Goal: Task Accomplishment & Management: Manage account settings

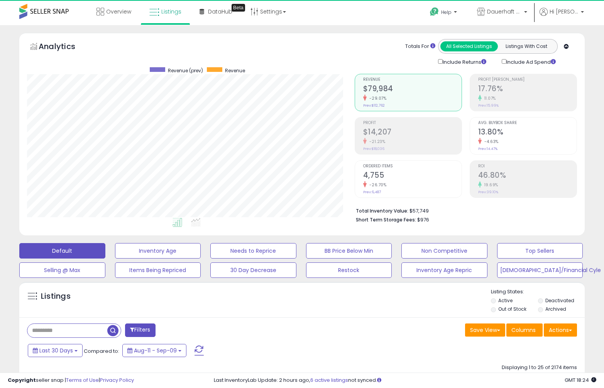
scroll to position [158, 328]
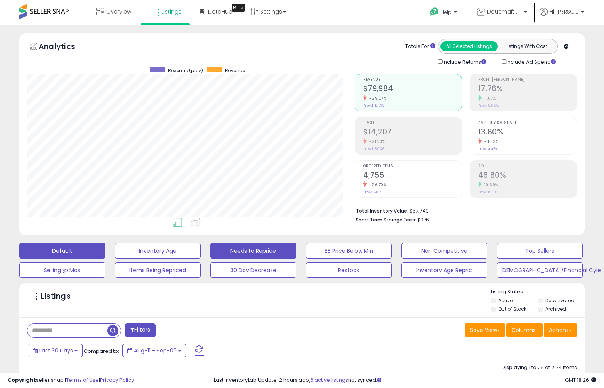
click at [276, 243] on button "Needs to Reprice" at bounding box center [253, 250] width 86 height 15
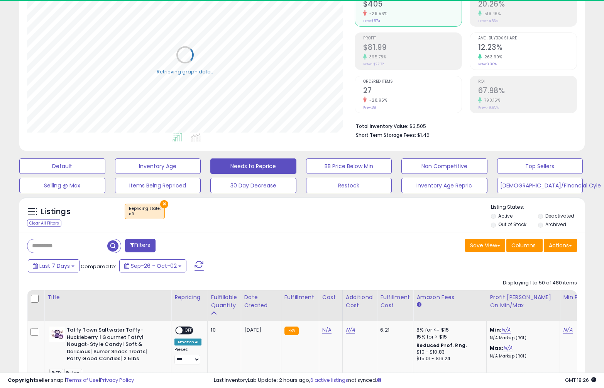
scroll to position [89, 0]
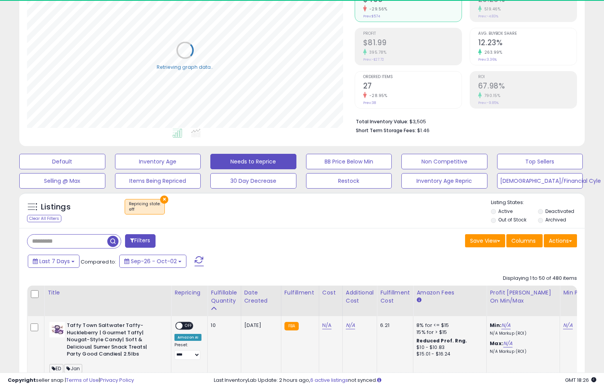
click at [185, 322] on span "OFF" at bounding box center [189, 325] width 12 height 7
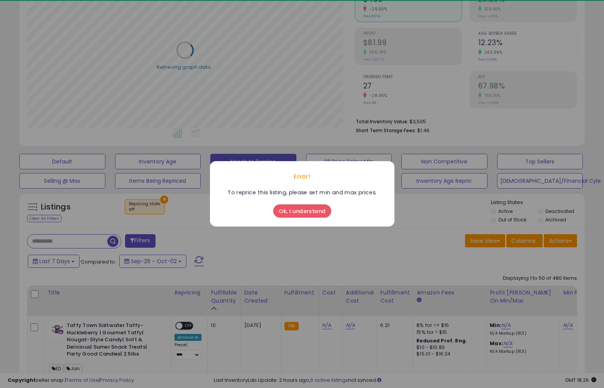
click at [297, 223] on div "Ok, I understand" at bounding box center [302, 212] width 184 height 30
click at [297, 215] on button "Ok, I understand" at bounding box center [302, 211] width 58 height 13
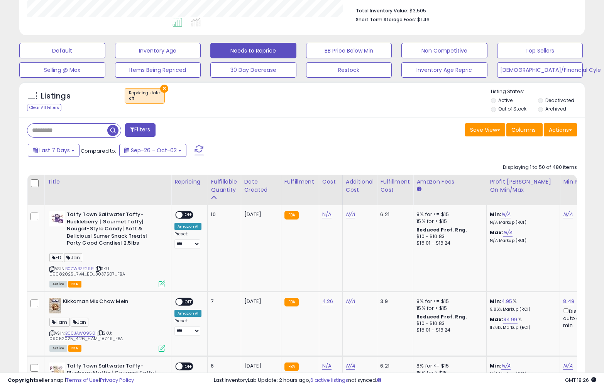
scroll to position [234, 0]
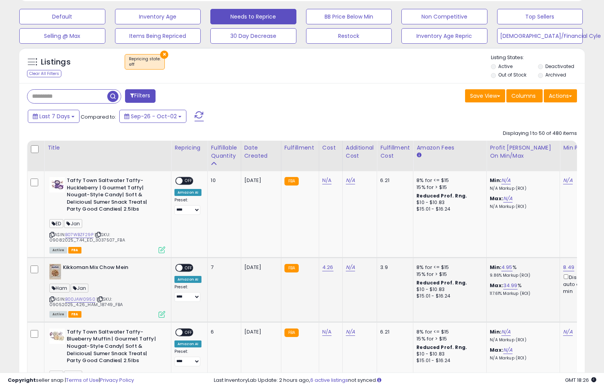
click at [189, 264] on span "OFF" at bounding box center [189, 267] width 12 height 7
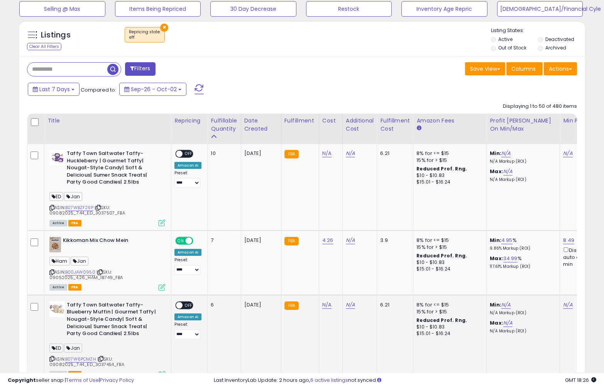
click at [183, 303] on div "ON OFF" at bounding box center [176, 304] width 18 height 7
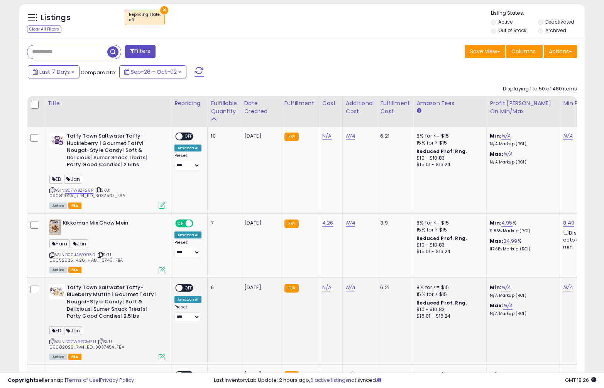
click at [186, 284] on span "OFF" at bounding box center [189, 287] width 12 height 7
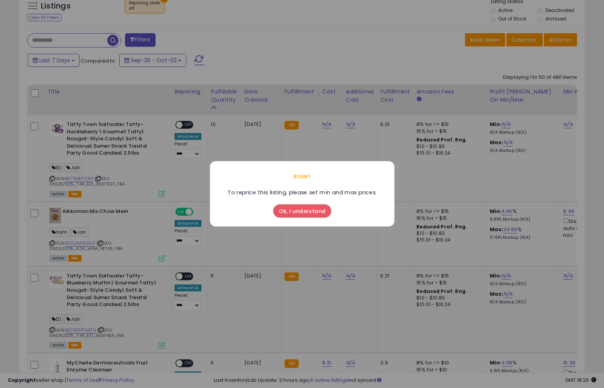
scroll to position [293, 0]
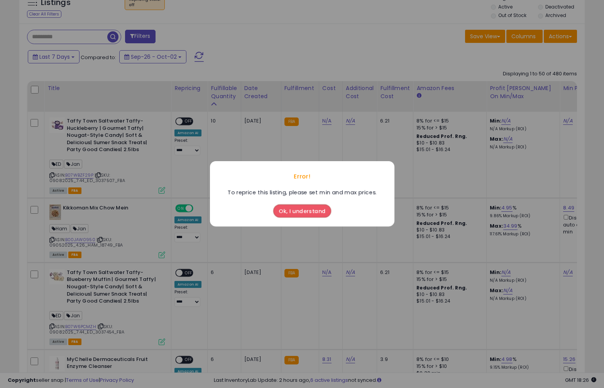
click at [289, 209] on button "Ok, I understand" at bounding box center [302, 211] width 58 height 13
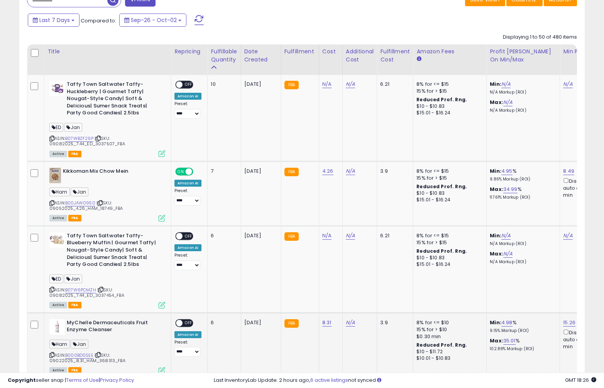
click at [184, 319] on span "OFF" at bounding box center [189, 322] width 12 height 7
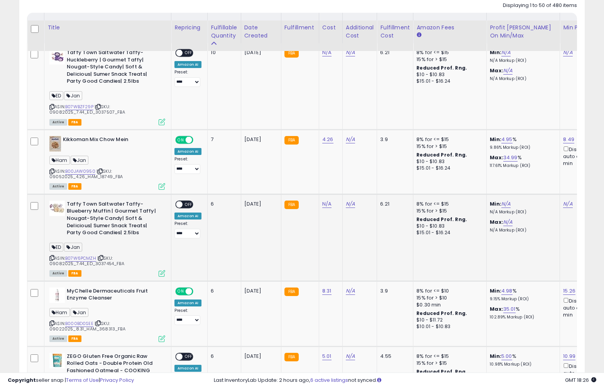
scroll to position [394, 0]
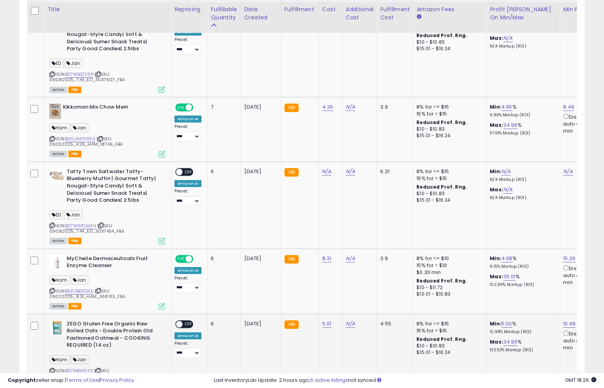
click at [183, 320] on div "ON OFF" at bounding box center [176, 323] width 18 height 7
click at [179, 320] on span at bounding box center [179, 323] width 7 height 7
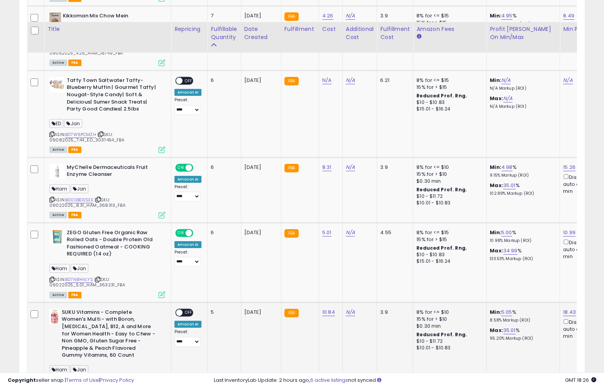
scroll to position [505, 0]
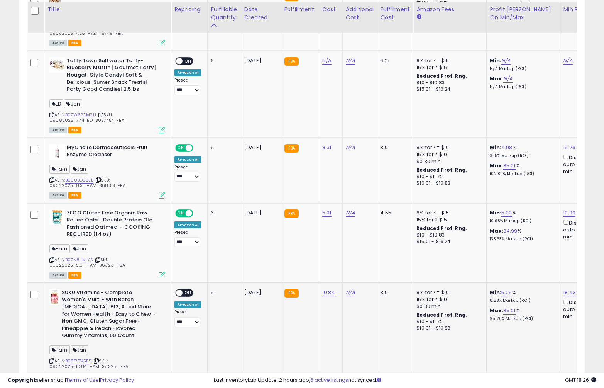
click at [191, 289] on span "OFF" at bounding box center [189, 292] width 12 height 7
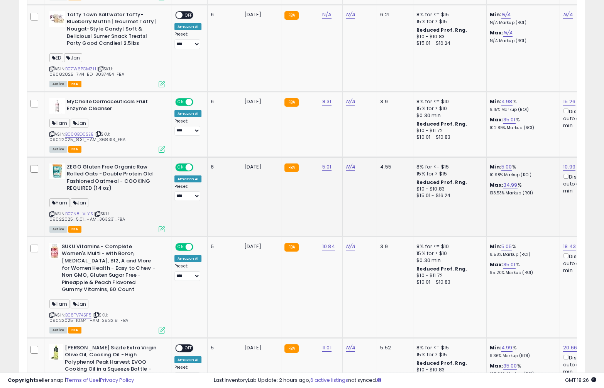
scroll to position [603, 0]
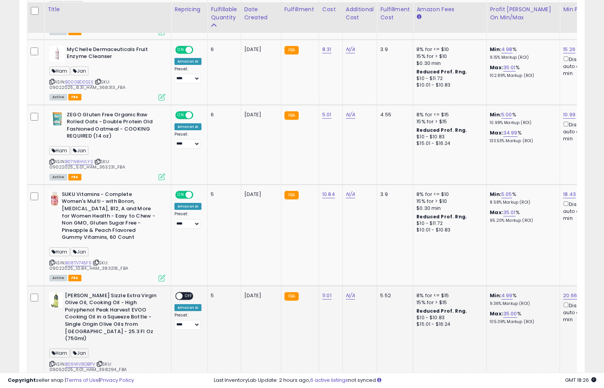
click at [186, 292] on div "**********" at bounding box center [187, 311] width 27 height 38
click at [189, 292] on span "OFF" at bounding box center [189, 295] width 12 height 7
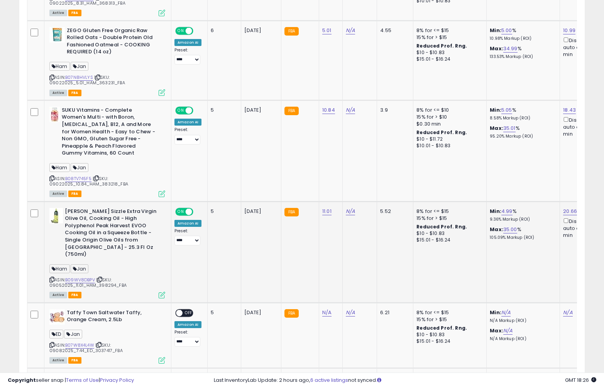
scroll to position [736, 0]
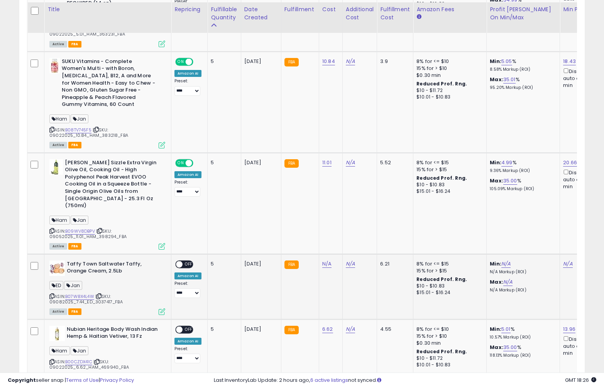
click at [190, 254] on td "**********" at bounding box center [189, 286] width 36 height 65
click at [190, 261] on span "OFF" at bounding box center [189, 264] width 12 height 7
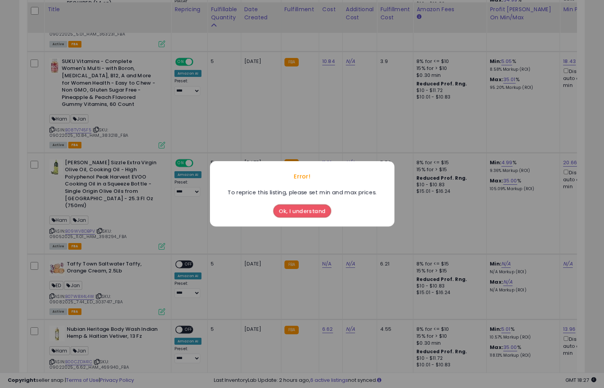
click at [291, 215] on button "Ok, I understand" at bounding box center [302, 211] width 58 height 13
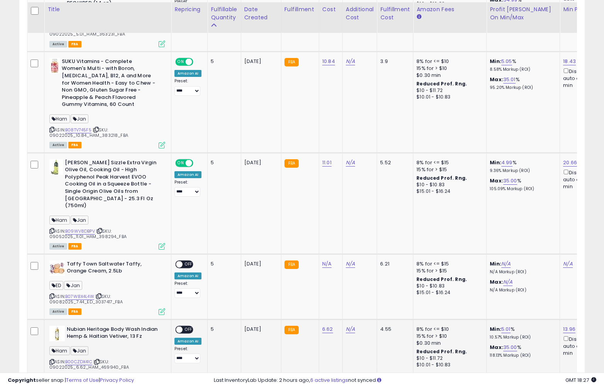
click at [188, 326] on span "OFF" at bounding box center [189, 329] width 12 height 7
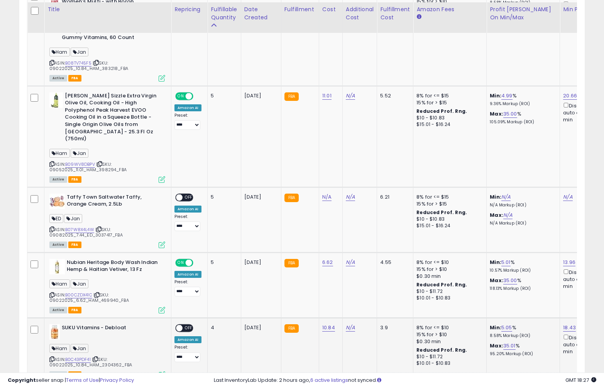
click at [186, 324] on span "OFF" at bounding box center [189, 327] width 12 height 7
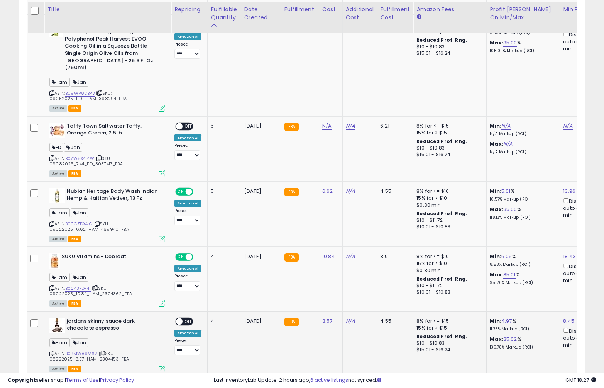
click at [188, 318] on span "OFF" at bounding box center [189, 321] width 12 height 7
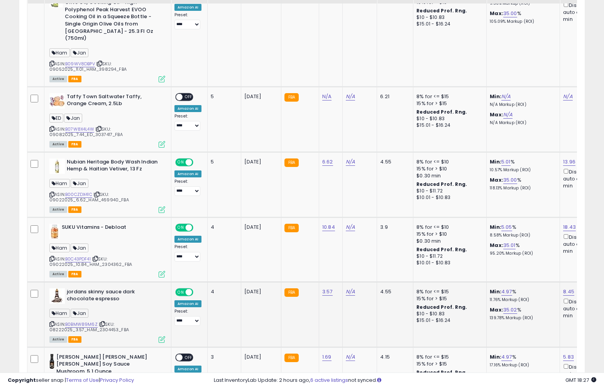
scroll to position [923, 0]
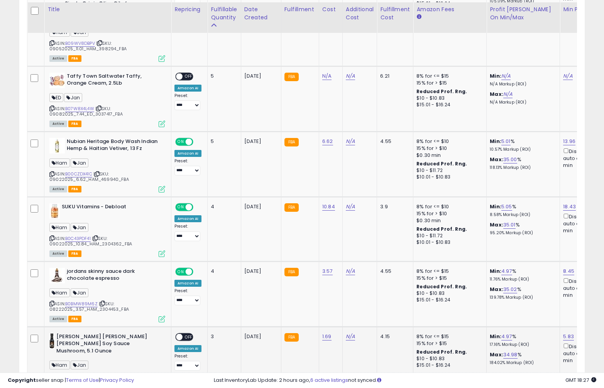
click at [183, 333] on span "OFF" at bounding box center [189, 336] width 12 height 7
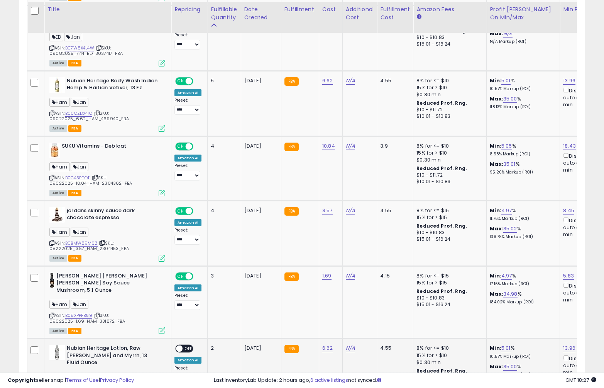
click at [188, 345] on span "OFF" at bounding box center [189, 348] width 12 height 7
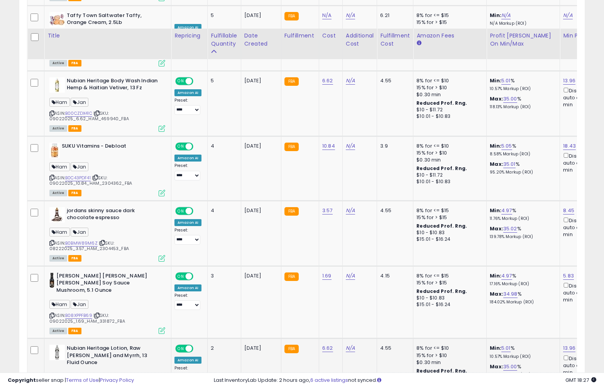
scroll to position [1072, 0]
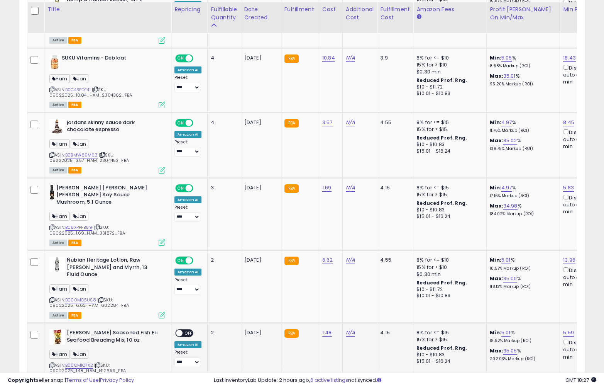
click at [191, 330] on span "OFF" at bounding box center [189, 333] width 12 height 7
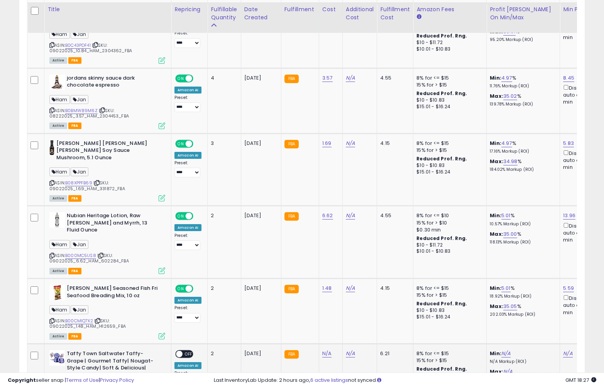
click at [190, 350] on span "OFF" at bounding box center [189, 353] width 12 height 7
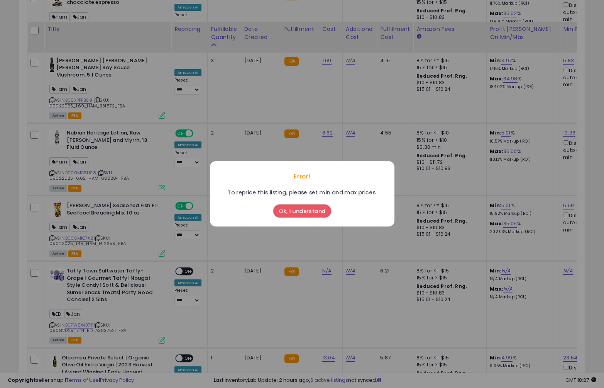
scroll to position [1219, 0]
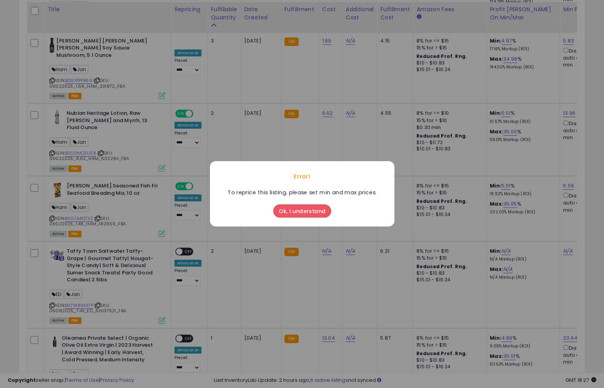
click at [282, 212] on button "Ok, I understand" at bounding box center [302, 211] width 58 height 13
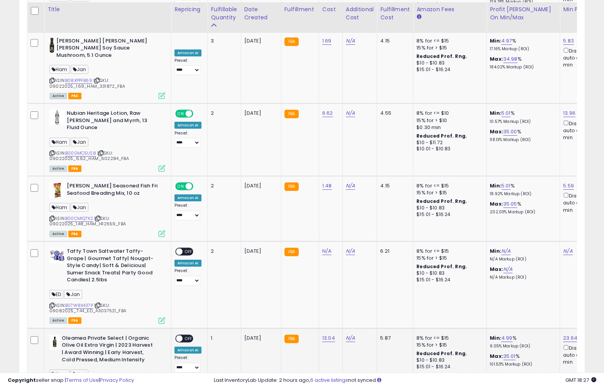
click at [189, 334] on div "ON OFF" at bounding box center [184, 338] width 18 height 8
click at [186, 335] on span "OFF" at bounding box center [189, 338] width 12 height 7
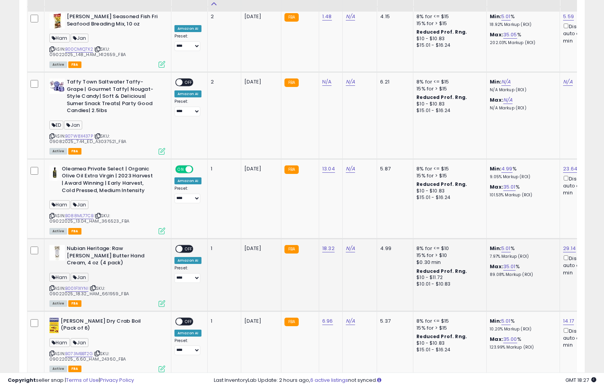
scroll to position [1391, 0]
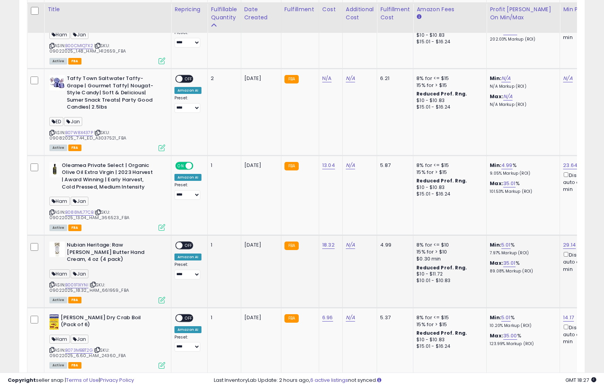
click at [190, 242] on span "OFF" at bounding box center [189, 245] width 12 height 7
click at [187, 307] on td "**********" at bounding box center [189, 339] width 36 height 65
click at [194, 314] on div "**********" at bounding box center [187, 333] width 27 height 38
click at [190, 314] on span "OFF" at bounding box center [189, 317] width 12 height 7
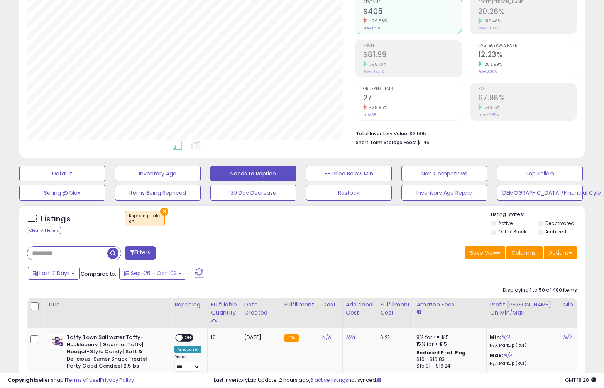
scroll to position [84, 0]
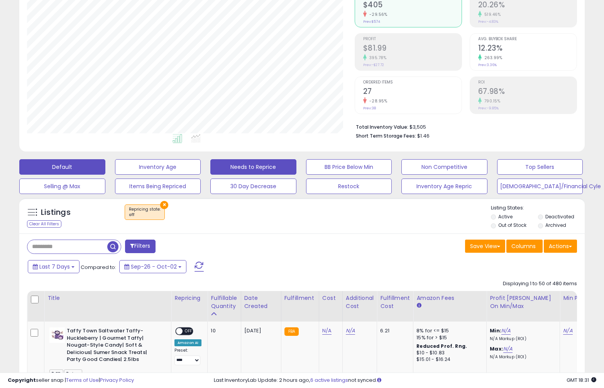
click at [67, 159] on button "Default" at bounding box center [62, 166] width 86 height 15
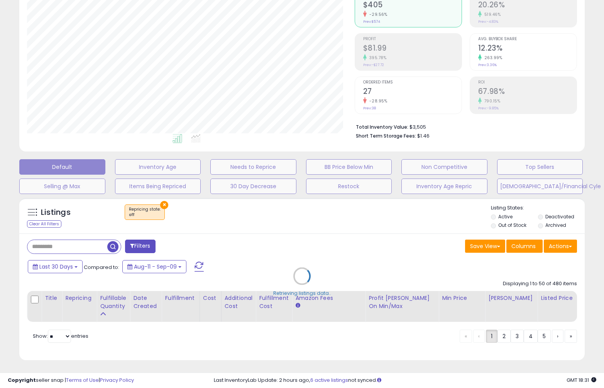
scroll to position [83, 0]
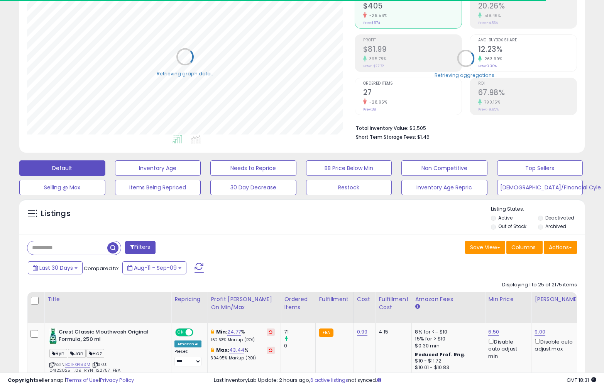
select select "**"
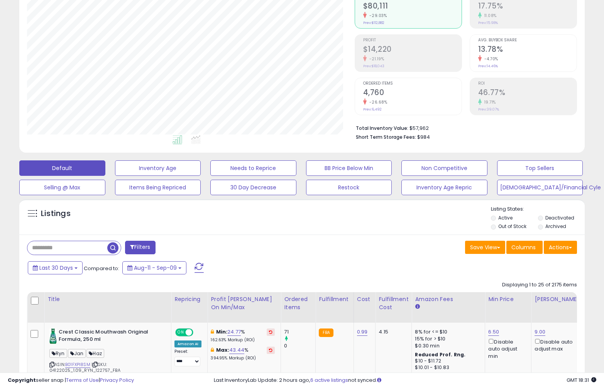
scroll to position [158, 328]
